Goal: Find contact information: Find contact information

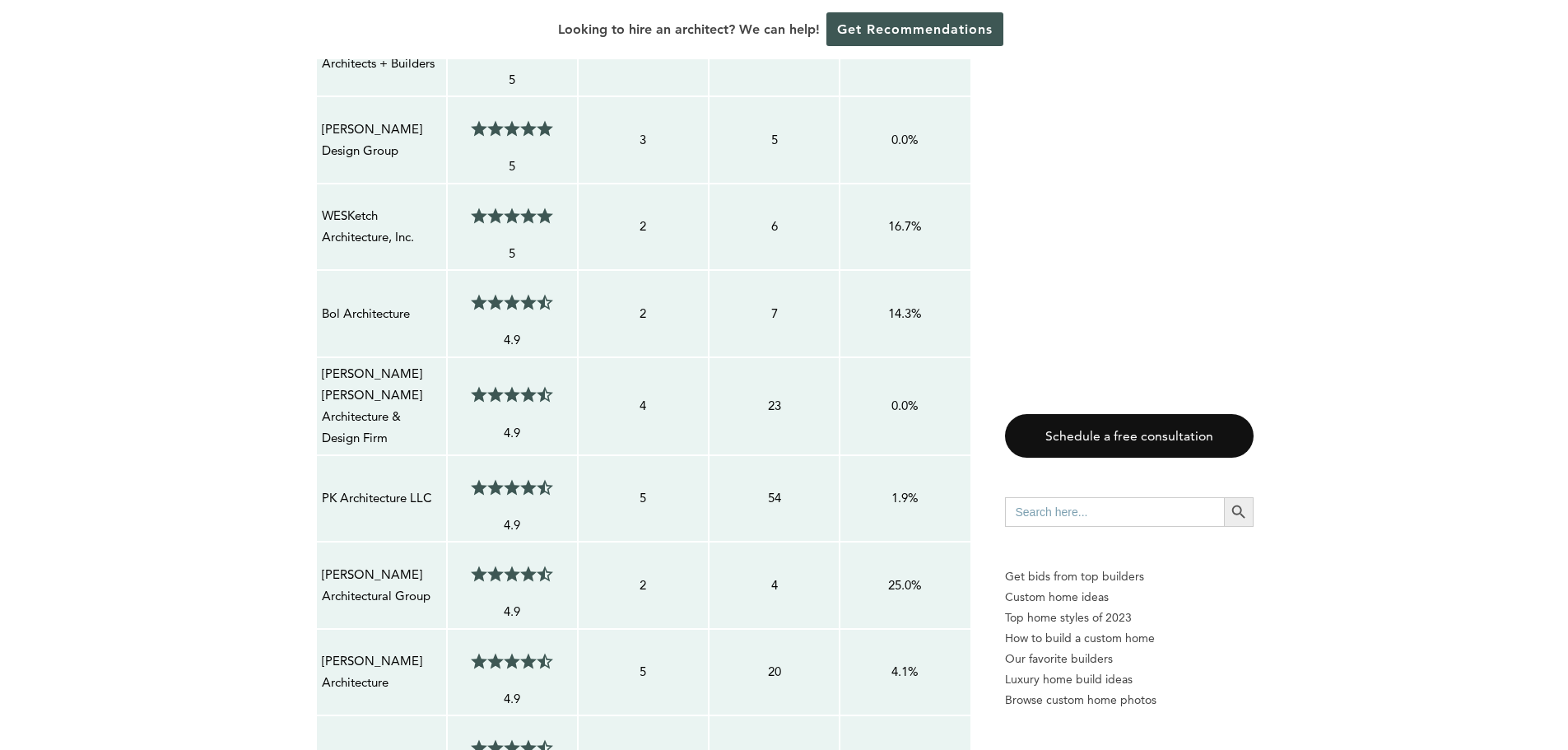
scroll to position [1892, 0]
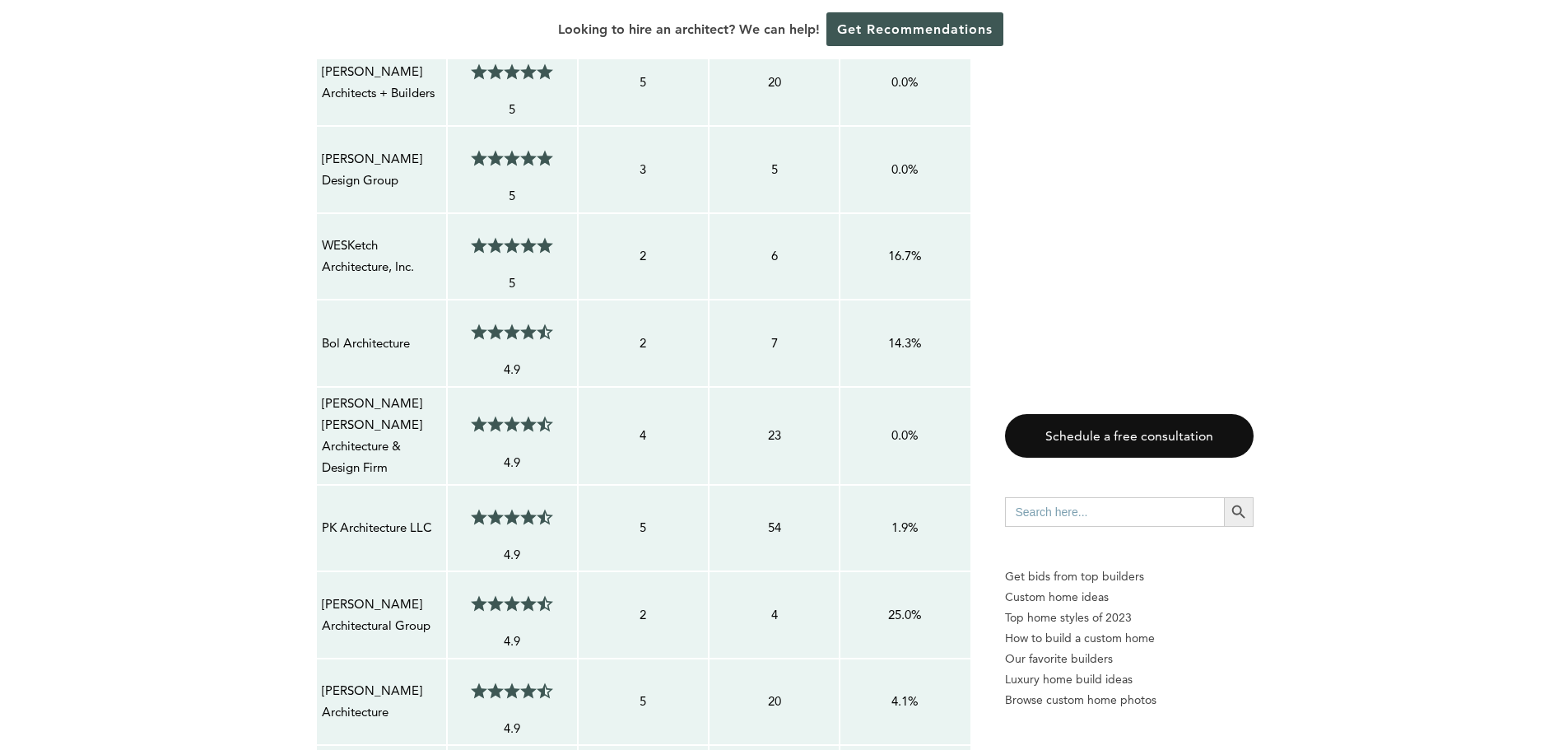
click at [340, 247] on p "WESKetch Architecture, Inc." at bounding box center [381, 257] width 120 height 44
drag, startPoint x: 400, startPoint y: 273, endPoint x: 328, endPoint y: 251, distance: 75.3
click at [328, 251] on p "WESKetch Architecture, Inc." at bounding box center [381, 257] width 120 height 44
click at [413, 273] on p "WESKetch Architecture, Inc." at bounding box center [381, 257] width 120 height 44
drag, startPoint x: 419, startPoint y: 265, endPoint x: 323, endPoint y: 238, distance: 99.7
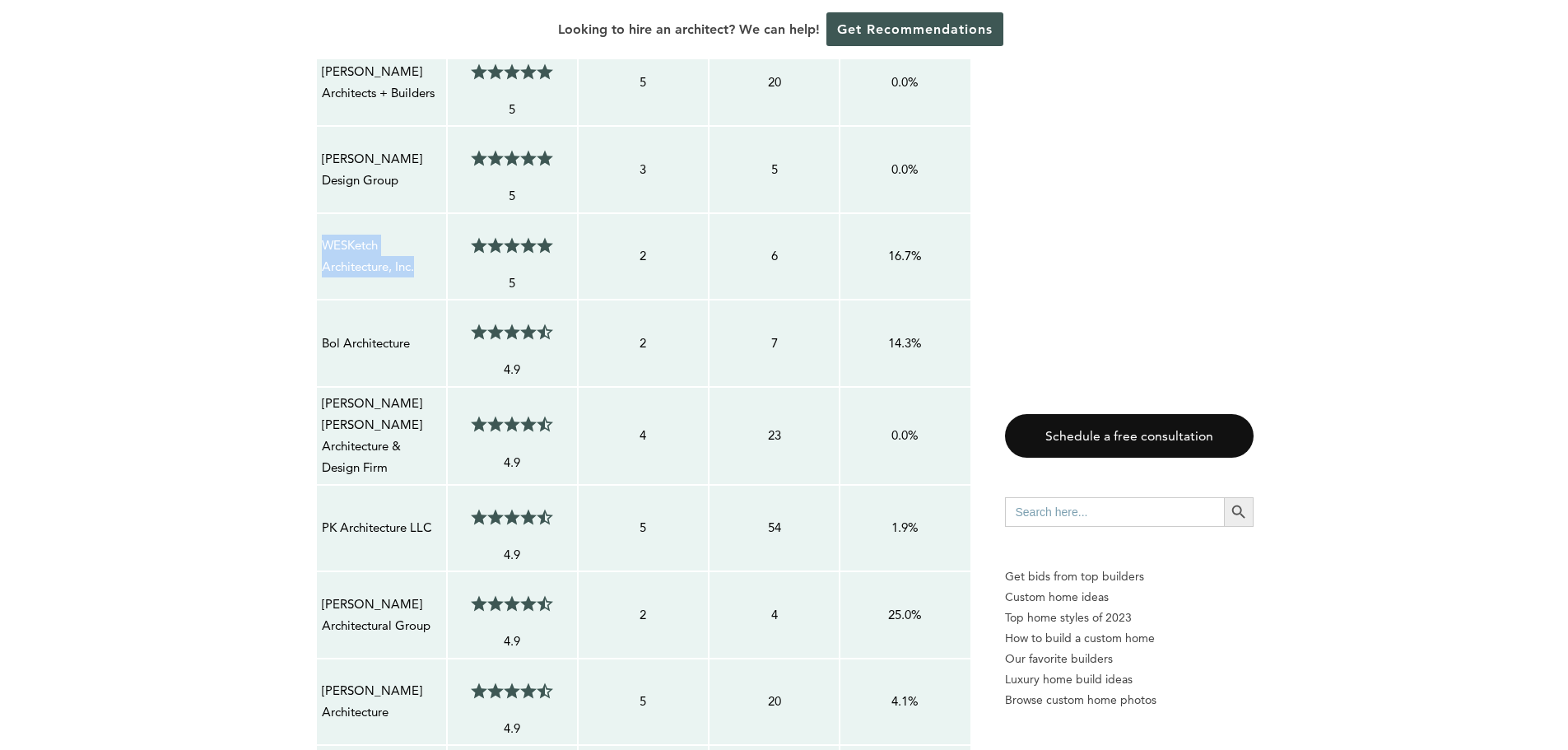
click at [323, 238] on p "WESKetch Architecture, Inc." at bounding box center [381, 257] width 120 height 44
copy p "WESKetch Architecture, Inc."
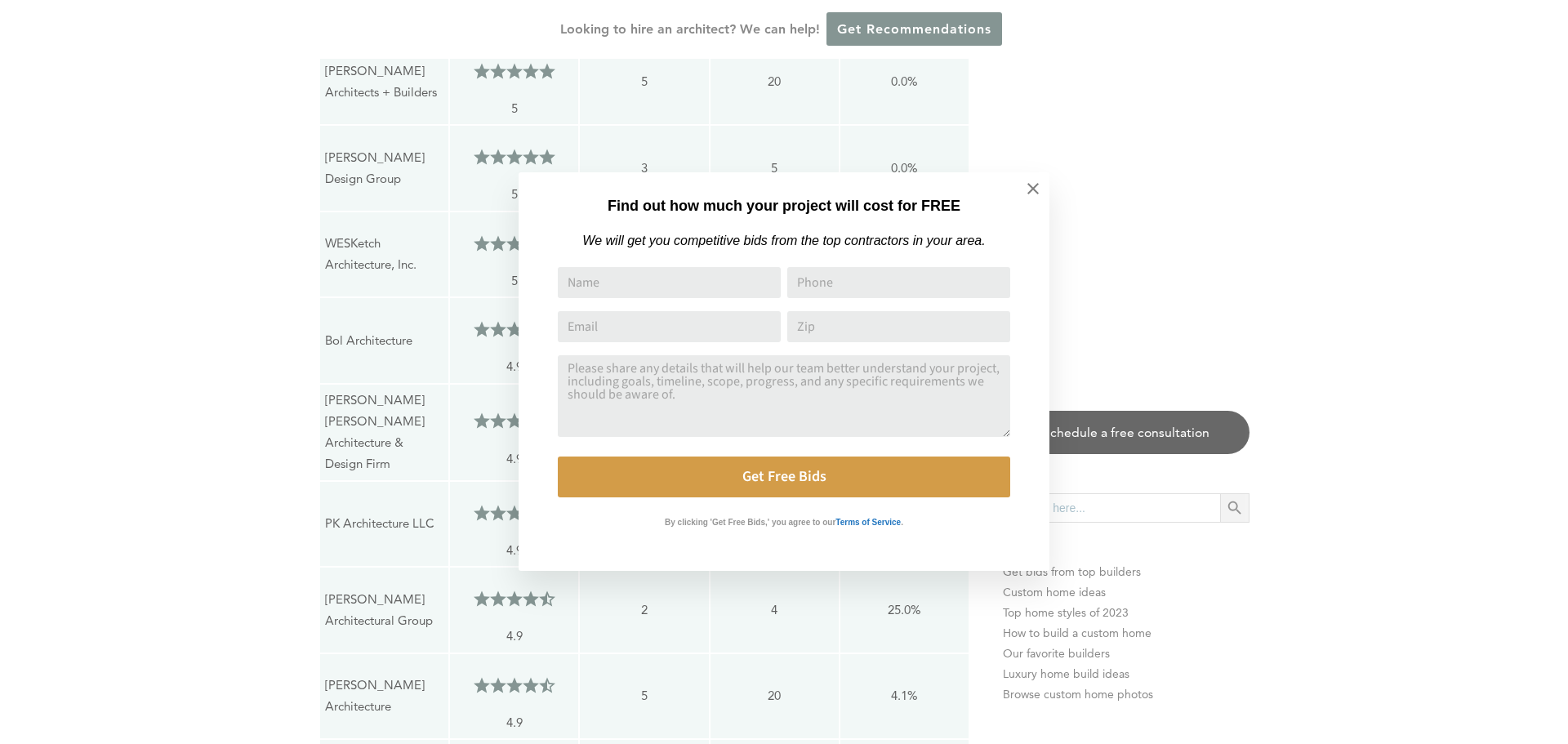
click at [1214, 266] on div "Find out how much your project will cost for FREE We will get you competitive b…" at bounding box center [784, 372] width 1568 height 744
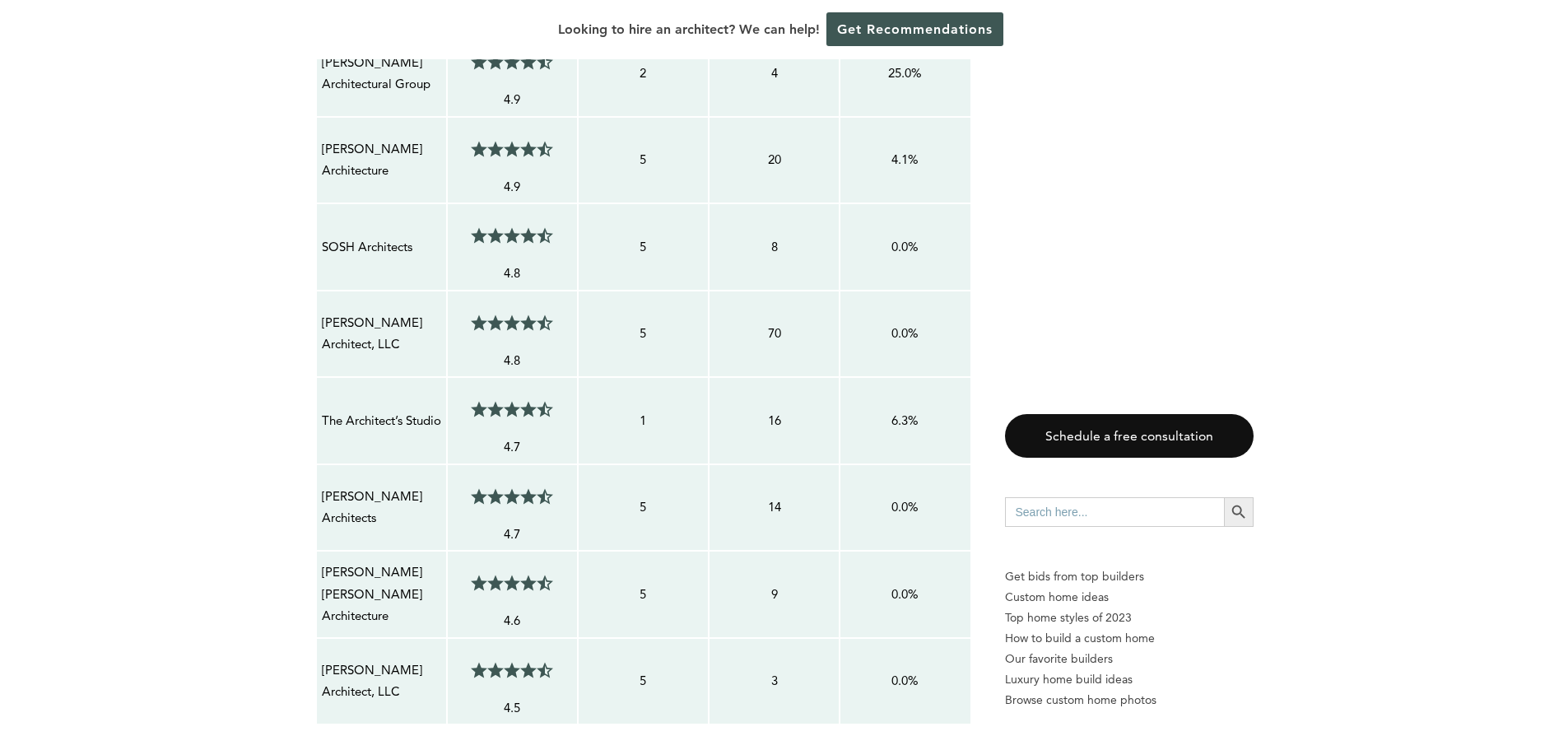
scroll to position [2469, 0]
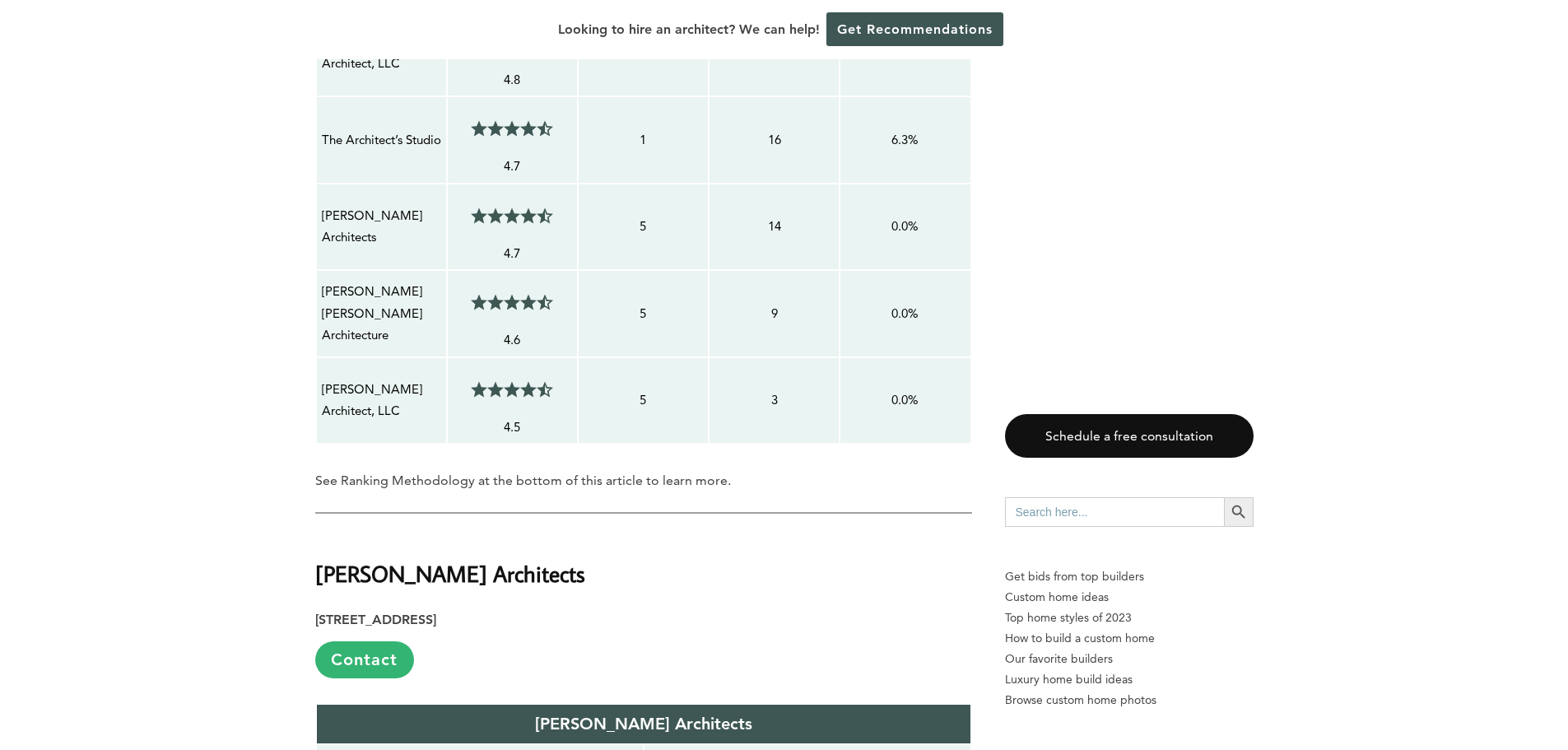
scroll to position [2715, 0]
